Goal: Book appointment/travel/reservation

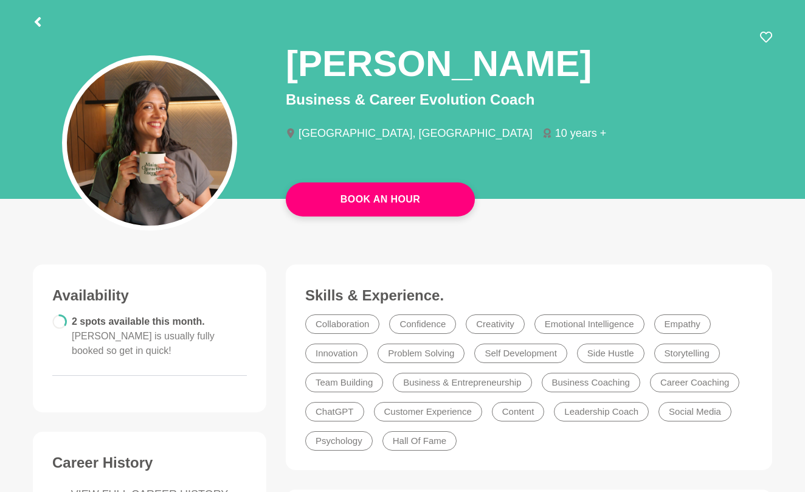
scroll to position [68, 0]
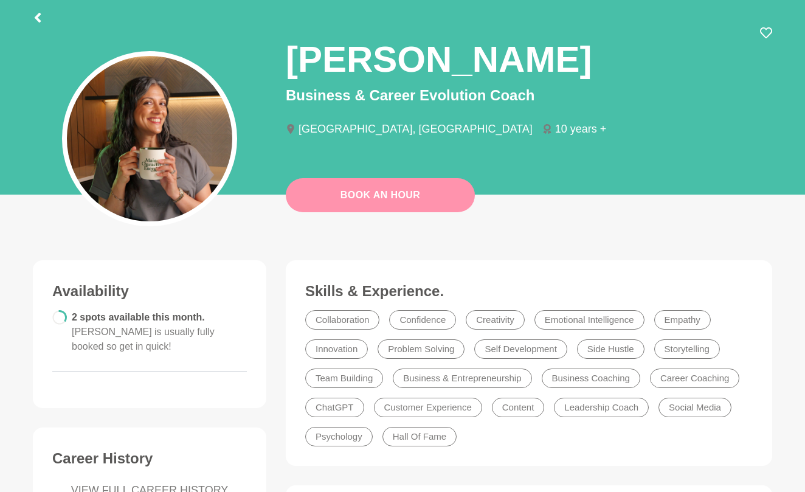
click at [409, 204] on link "Book An Hour" at bounding box center [380, 195] width 189 height 34
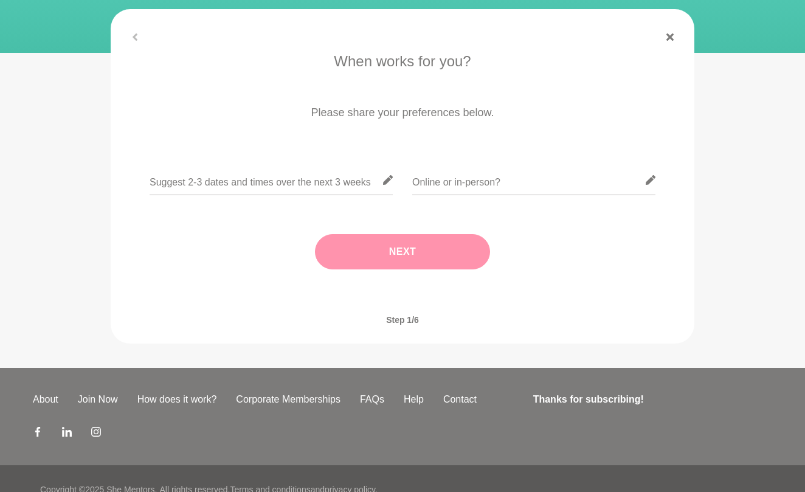
scroll to position [180, 0]
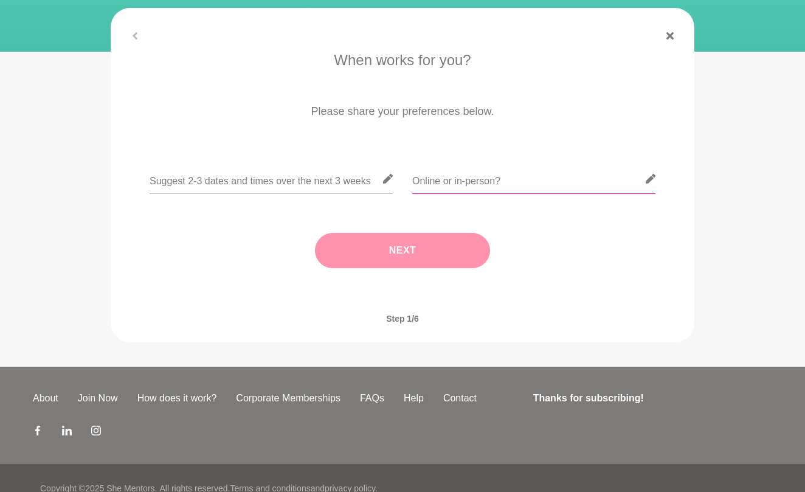
click at [437, 182] on input "text" at bounding box center [533, 179] width 243 height 30
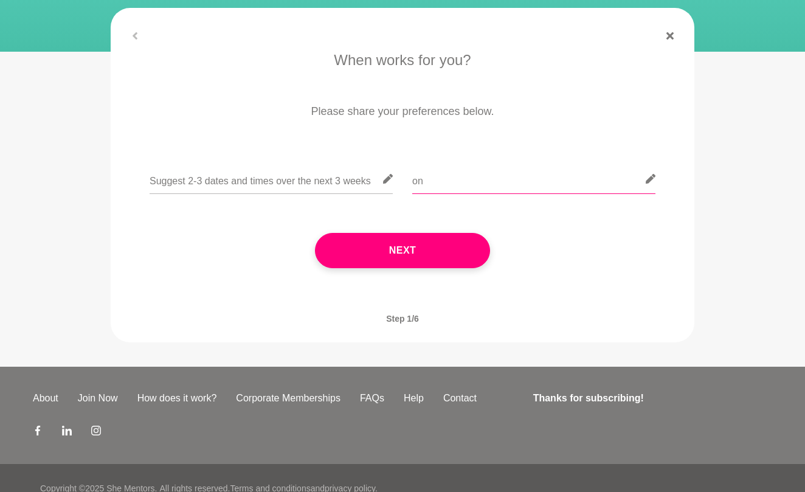
type input "o"
type input "On-Line"
click at [341, 183] on input "text" at bounding box center [271, 179] width 243 height 30
type input "N"
click at [245, 181] on input "Mostly mid afternoon to evening Tuesday-Friday" at bounding box center [271, 179] width 243 height 30
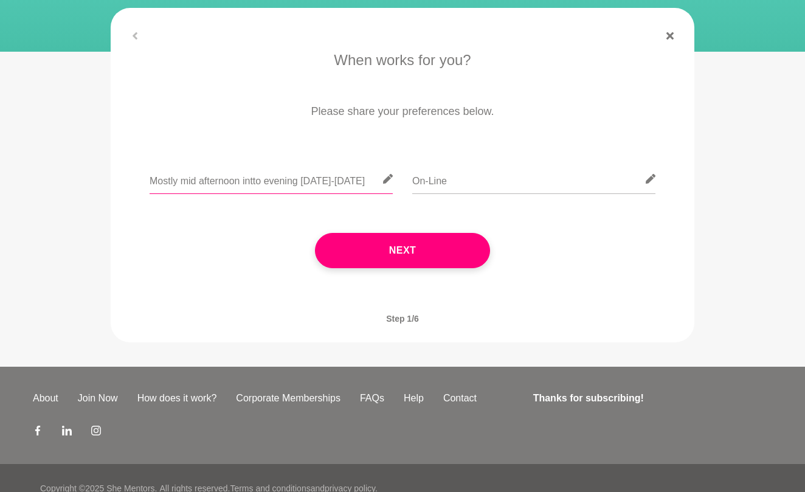
type input "Mostly mid afternoon into evening Tuesday-Friday"
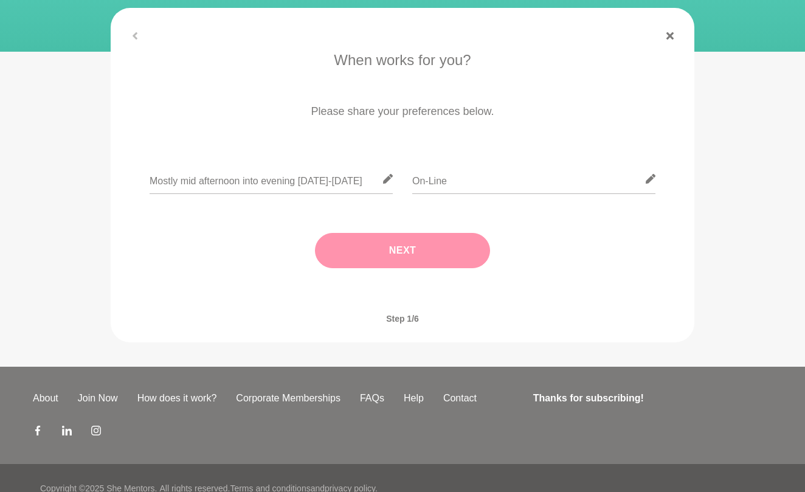
click at [389, 254] on button "Next" at bounding box center [402, 250] width 175 height 35
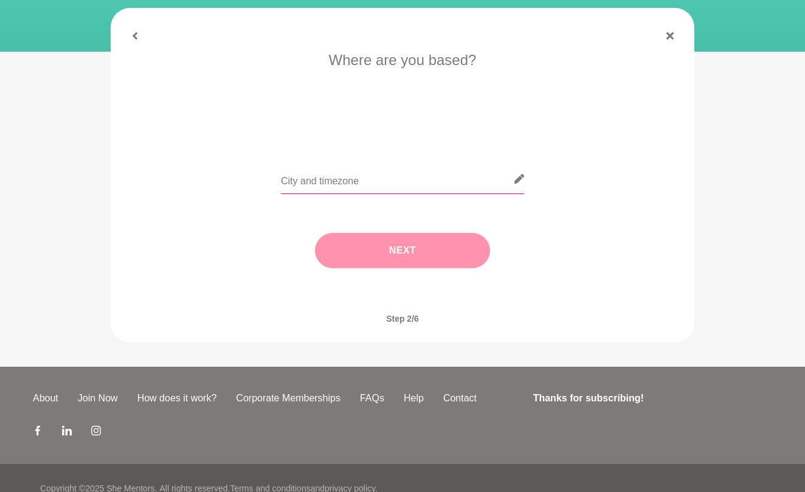
click at [361, 187] on input "text" at bounding box center [402, 179] width 243 height 30
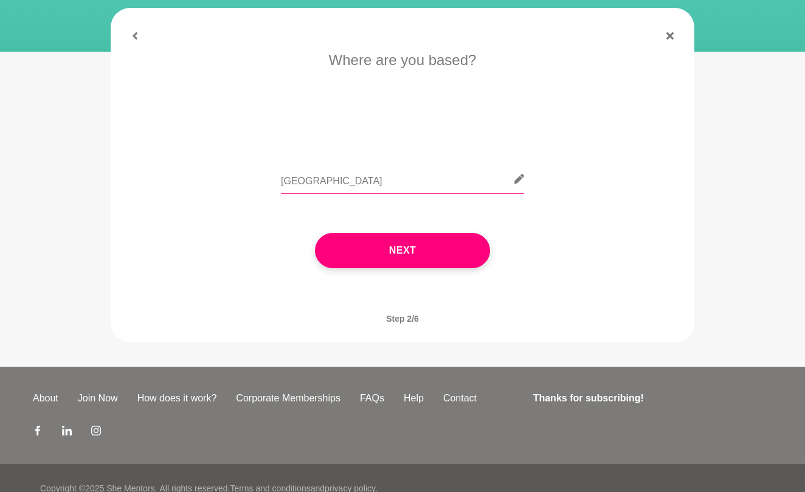
click at [336, 184] on input "sydney" at bounding box center [402, 179] width 243 height 30
type input "s"
type input "Sydney"
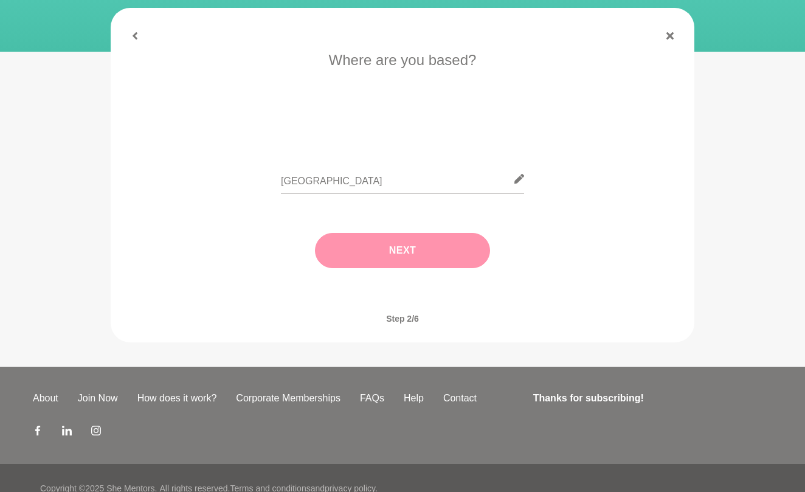
click at [392, 261] on button "Next" at bounding box center [402, 250] width 175 height 35
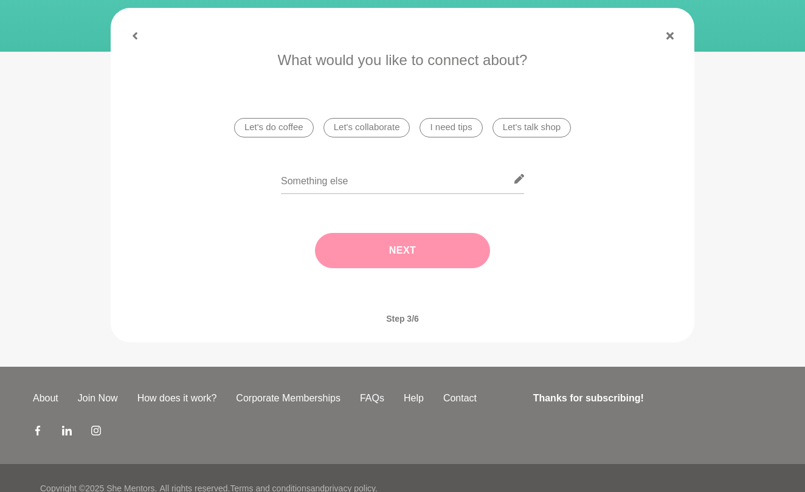
click at [345, 128] on li "Let's collaborate" at bounding box center [367, 127] width 87 height 19
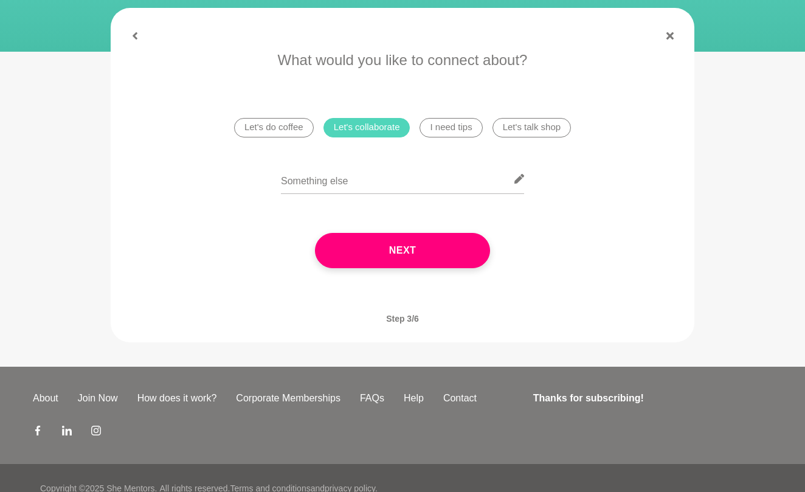
click at [450, 123] on li "I need tips" at bounding box center [451, 127] width 63 height 19
click at [294, 123] on li "Let's do coffee" at bounding box center [274, 127] width 80 height 19
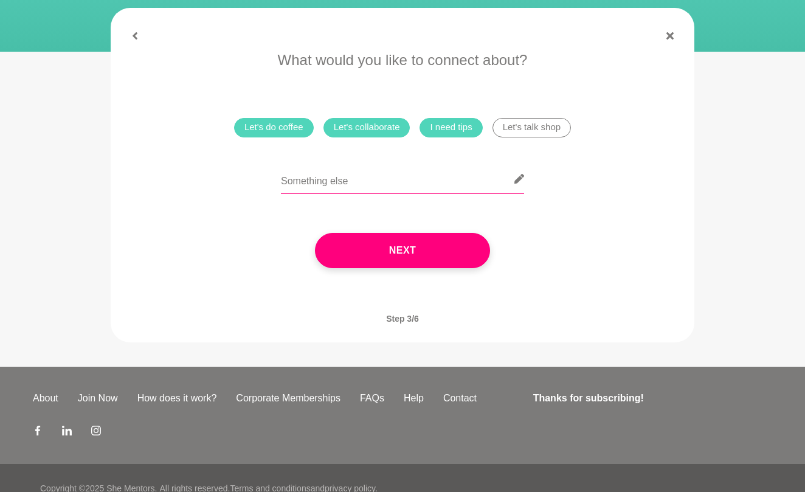
click at [367, 182] on input "text" at bounding box center [402, 179] width 243 height 30
type input "At cross roads since moving from the UK and unable to land a job when I've been…"
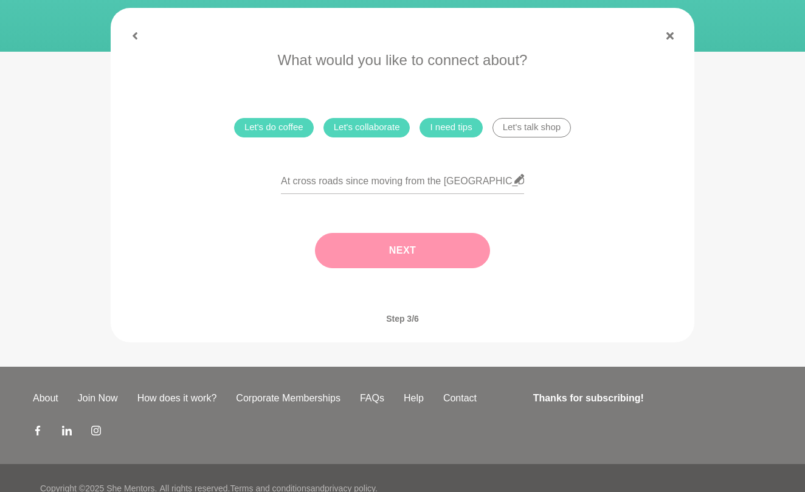
click at [395, 244] on button "Next" at bounding box center [402, 250] width 175 height 35
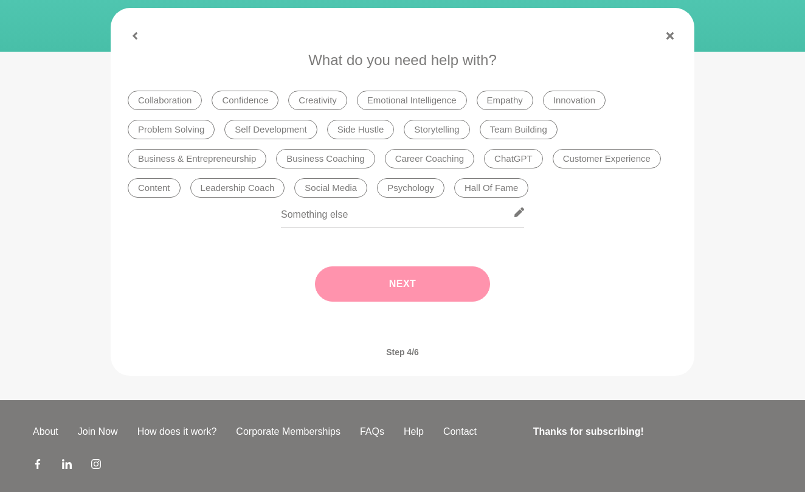
click at [254, 103] on li "Confidence" at bounding box center [245, 100] width 67 height 19
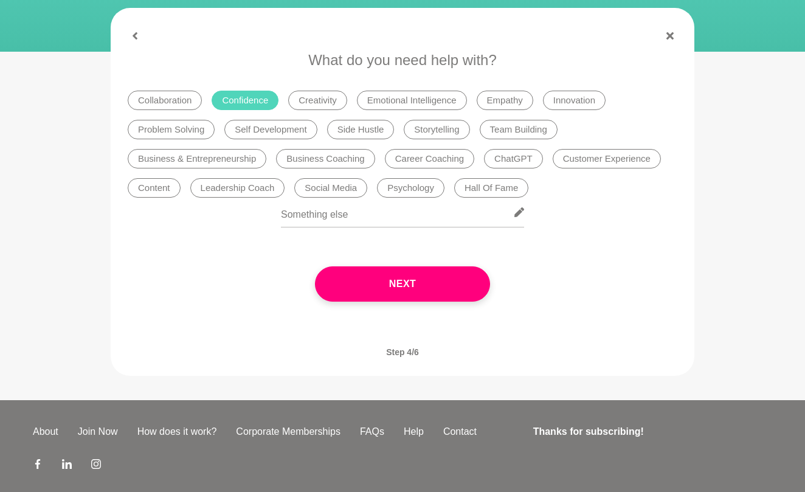
click at [262, 120] on li "Self Development" at bounding box center [270, 129] width 92 height 19
click at [418, 184] on li "Psychology" at bounding box center [411, 187] width 68 height 19
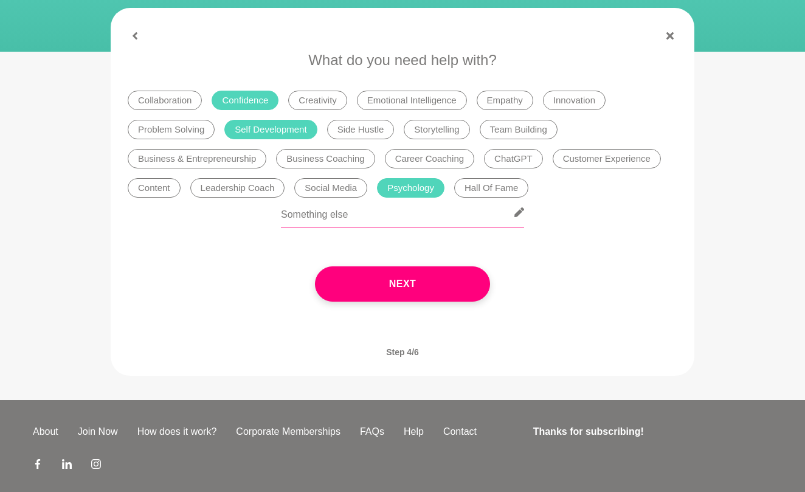
click at [369, 221] on input "text" at bounding box center [402, 213] width 243 height 30
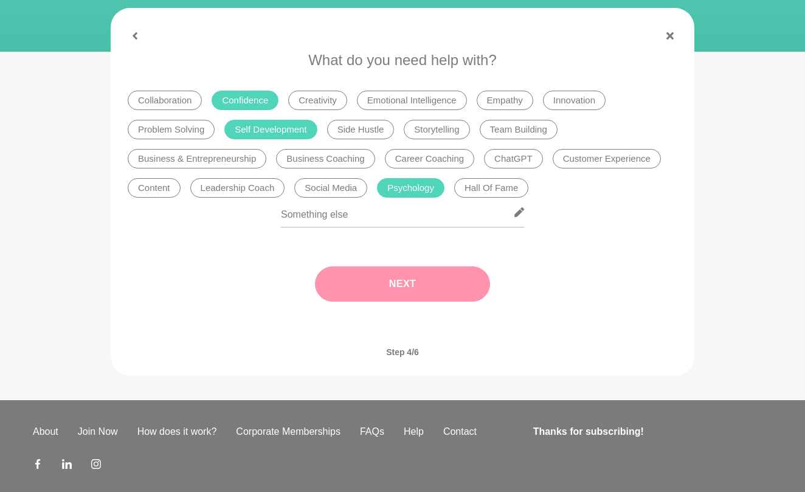
click at [380, 274] on button "Next" at bounding box center [402, 283] width 175 height 35
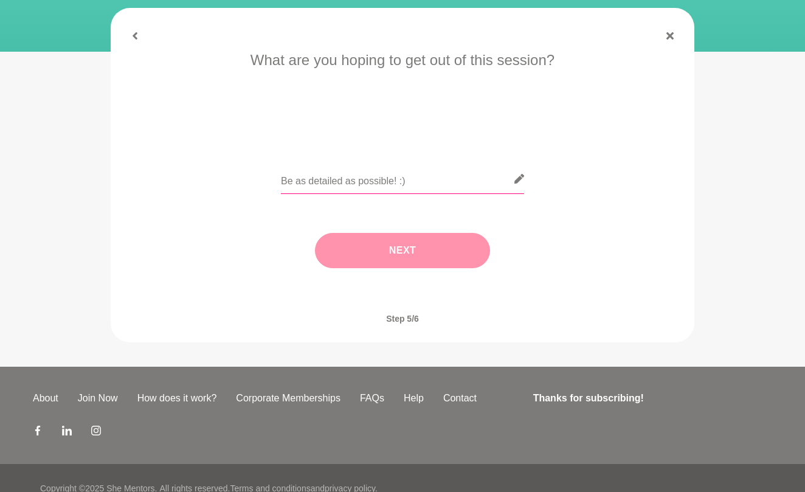
click at [374, 180] on input "text" at bounding box center [402, 179] width 243 height 30
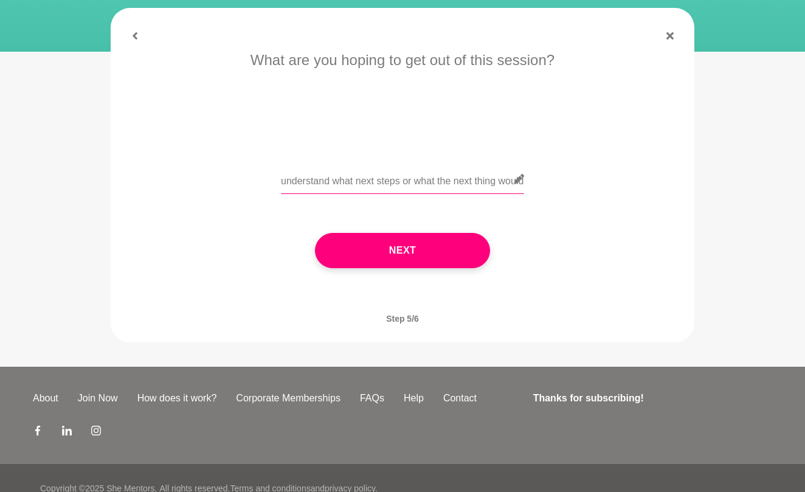
type input "understand what next steps or what the next thing would be for me."
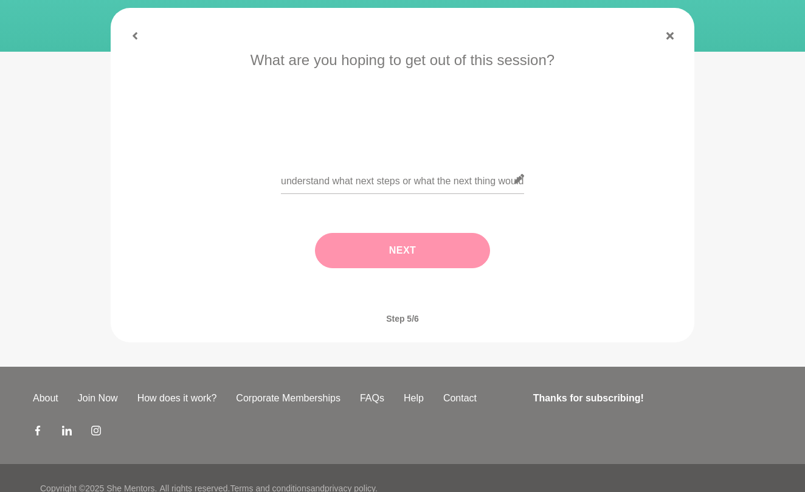
click at [337, 249] on button "Next" at bounding box center [402, 250] width 175 height 35
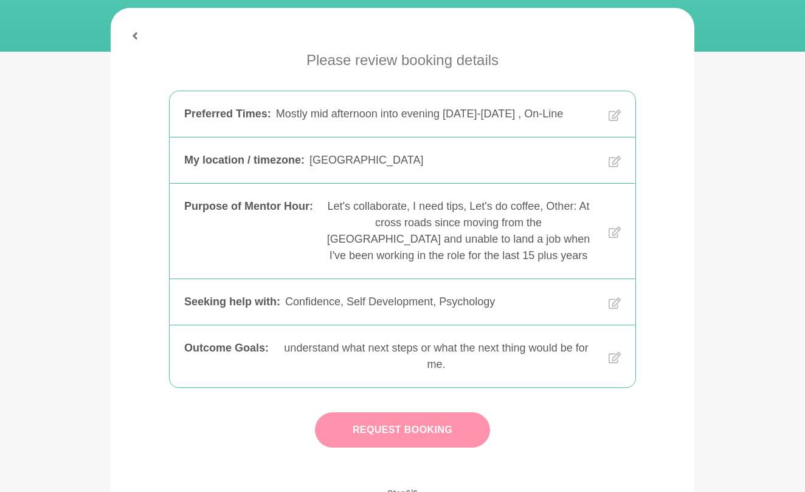
click at [363, 436] on button "Request Booking" at bounding box center [402, 429] width 175 height 35
